Goal: Transaction & Acquisition: Obtain resource

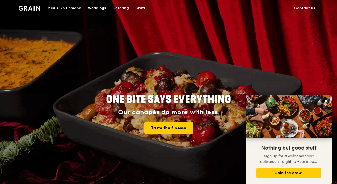
click at [122, 8] on div "Catering" at bounding box center [120, 8] width 16 height 16
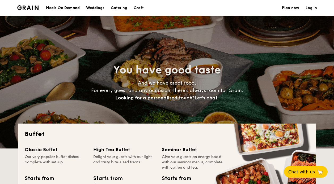
select select
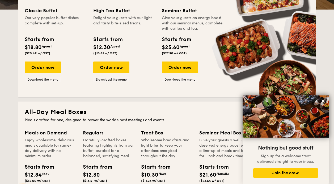
scroll to position [104, 0]
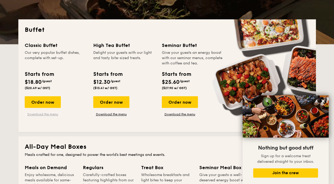
click at [48, 115] on link "Download the menu" at bounding box center [43, 114] width 36 height 4
